Goal: Find specific page/section: Find specific page/section

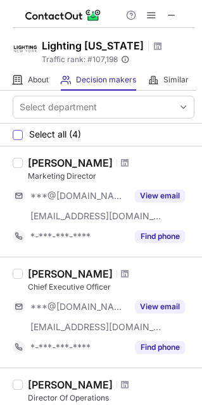
click at [40, 136] on span "Select all (4)" at bounding box center [55, 134] width 52 height 10
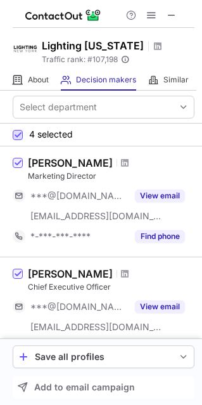
click at [20, 132] on span at bounding box center [18, 135] width 10 height 10
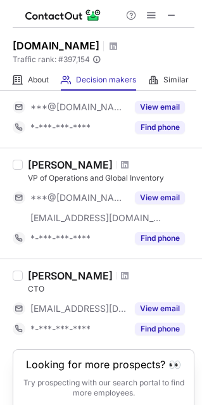
scroll to position [259, 0]
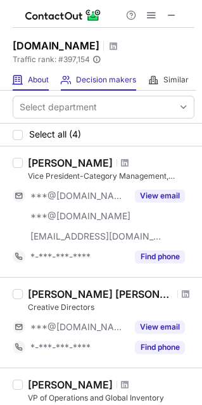
click at [37, 83] on span "About" at bounding box center [38, 80] width 21 height 10
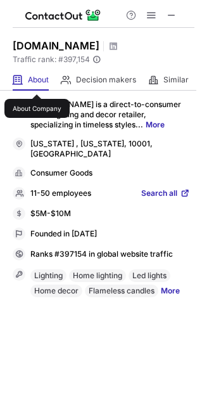
click at [175, 285] on link "More" at bounding box center [170, 292] width 19 height 15
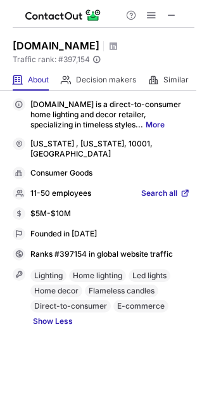
click at [146, 126] on link "More" at bounding box center [155, 125] width 19 height 10
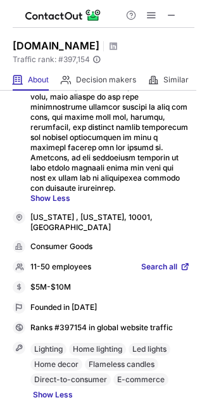
scroll to position [395, 0]
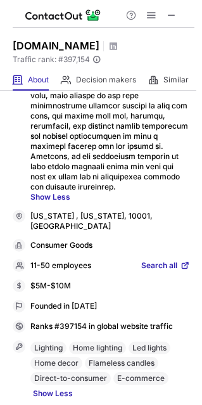
click at [160, 269] on span "Search all" at bounding box center [159, 266] width 36 height 11
